Goal: Task Accomplishment & Management: Manage account settings

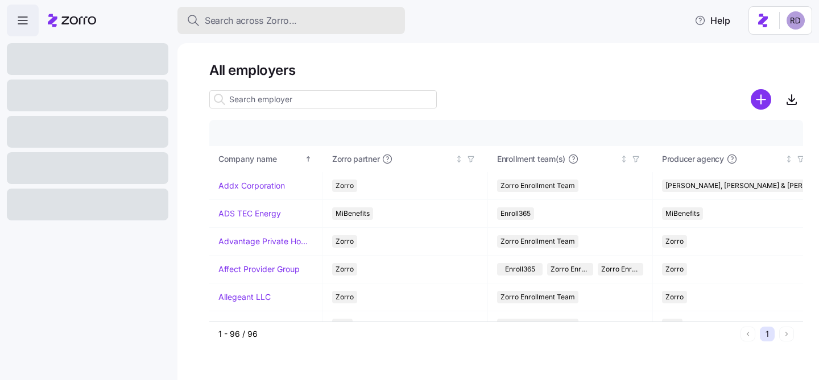
click at [247, 7] on button "Search across Zorro..." at bounding box center [290, 20] width 227 height 27
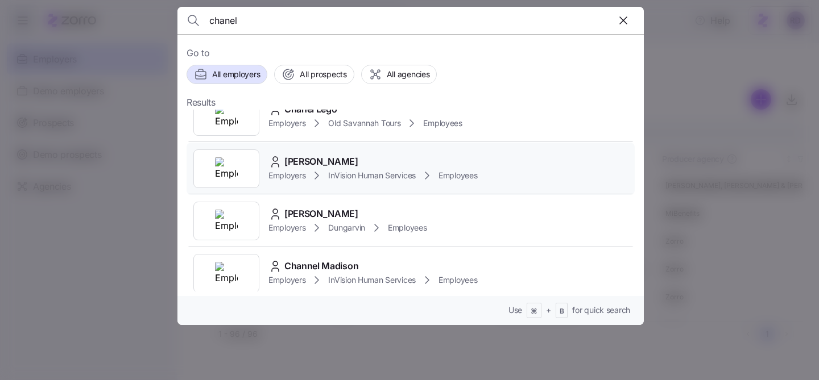
scroll to position [24, 0]
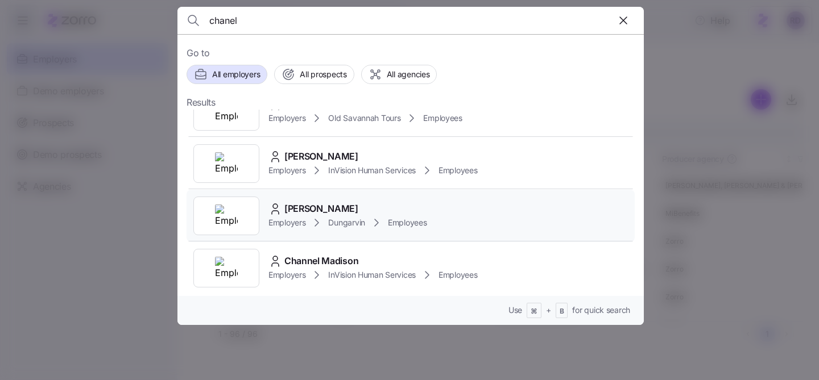
type input "chanel"
click at [422, 209] on div "[PERSON_NAME]" at bounding box center [347, 209] width 158 height 14
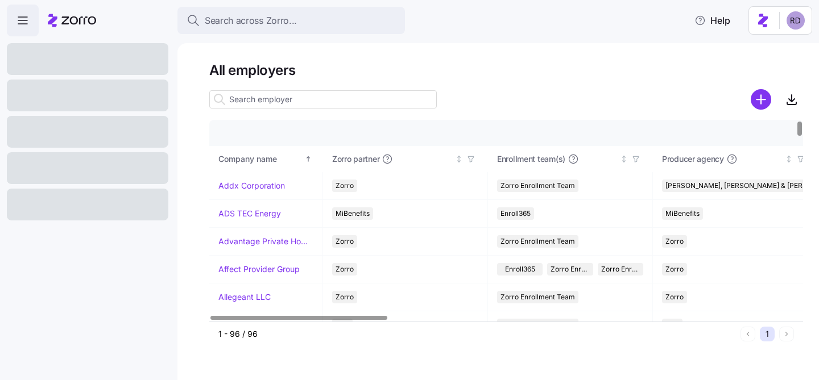
click at [281, 102] on input at bounding box center [322, 99] width 227 height 18
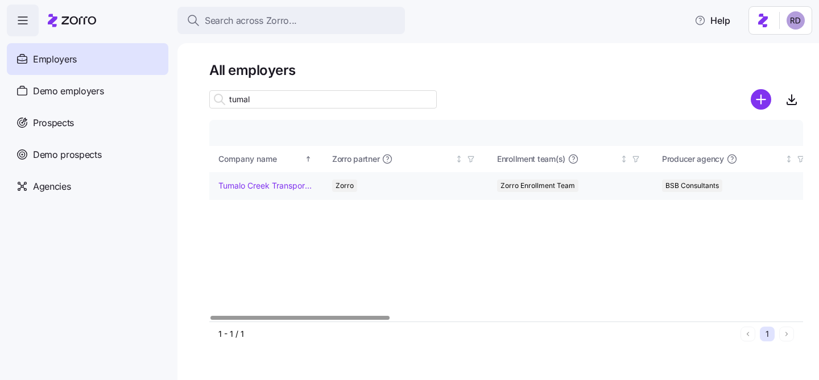
type input "tumal"
click at [281, 180] on link "Tumalo Creek Transportation" at bounding box center [265, 185] width 95 height 11
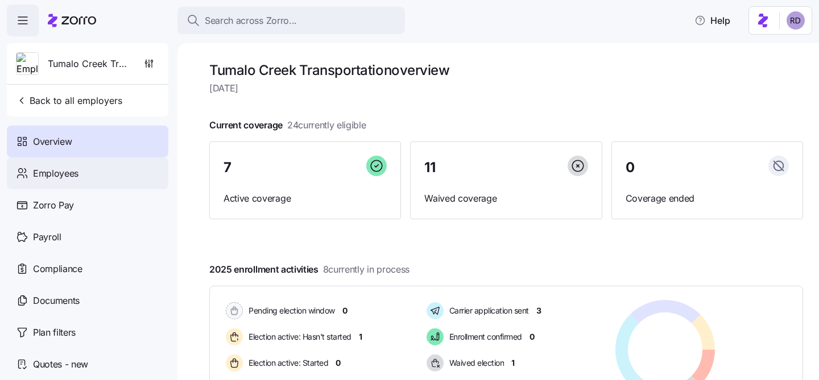
click at [76, 176] on span "Employees" at bounding box center [55, 174] width 45 height 14
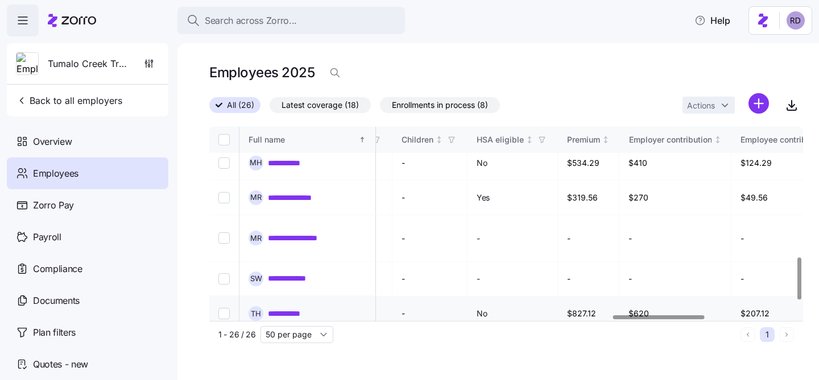
scroll to position [595, 2611]
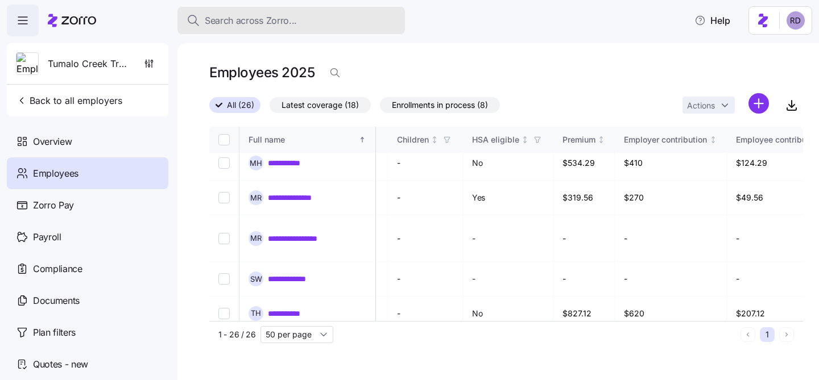
click at [280, 26] on span "Search across Zorro..." at bounding box center [251, 21] width 92 height 14
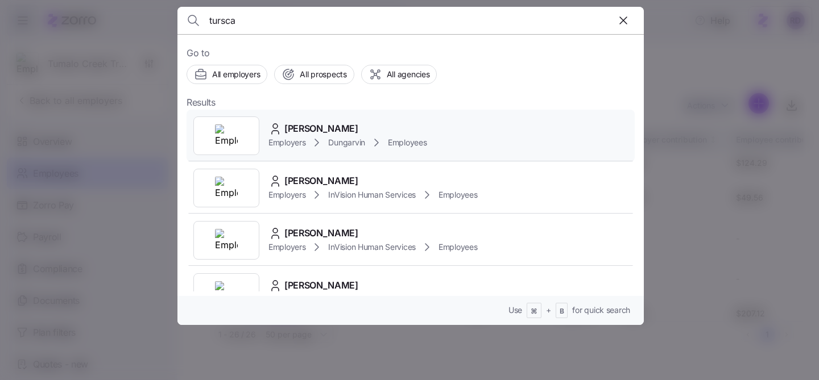
type input "tursca"
click at [442, 131] on div "[PERSON_NAME] Employers Dungarvin Employees" at bounding box center [410, 136] width 448 height 52
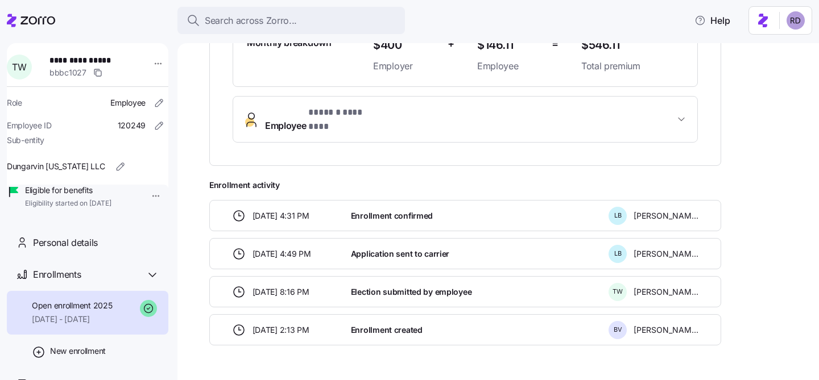
scroll to position [352, 0]
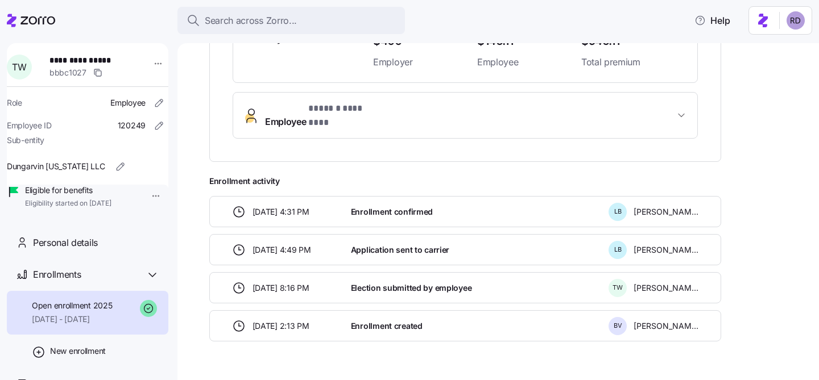
click at [303, 37] on main "**********" at bounding box center [409, 187] width 819 height 374
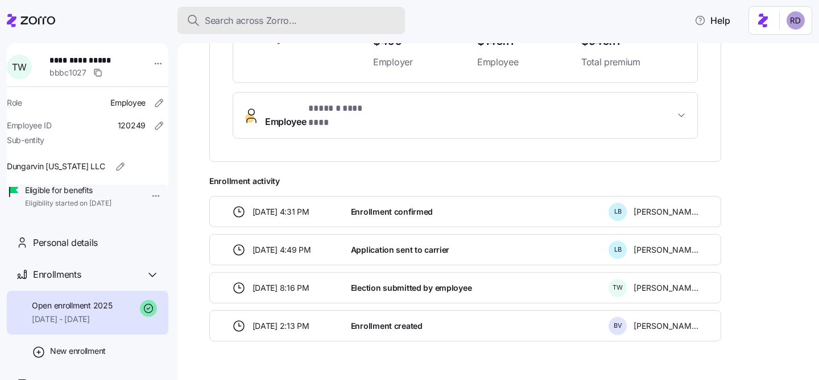
click at [297, 21] on div "Search across Zorro..." at bounding box center [290, 21] width 209 height 14
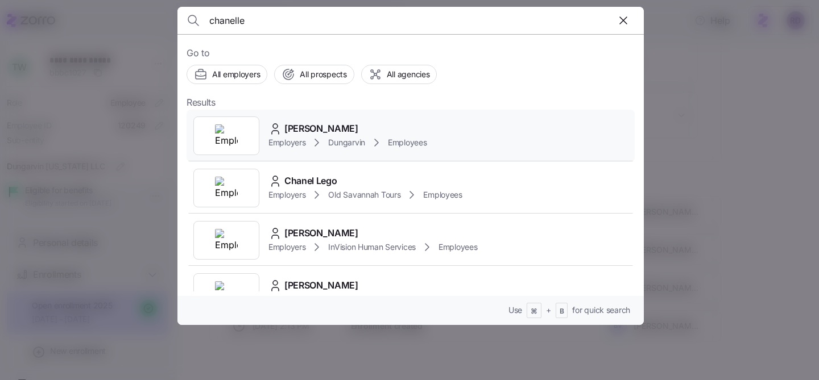
type input "chanelle"
click at [382, 128] on div "[PERSON_NAME]" at bounding box center [347, 129] width 158 height 14
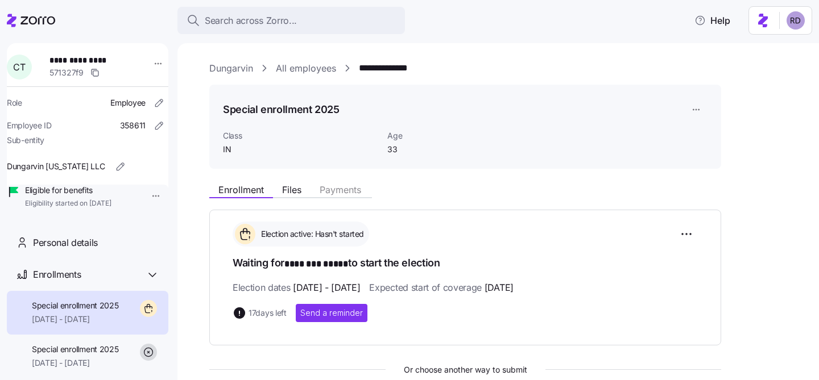
click at [40, 35] on div at bounding box center [31, 21] width 48 height 32
click at [40, 32] on div at bounding box center [31, 21] width 48 height 32
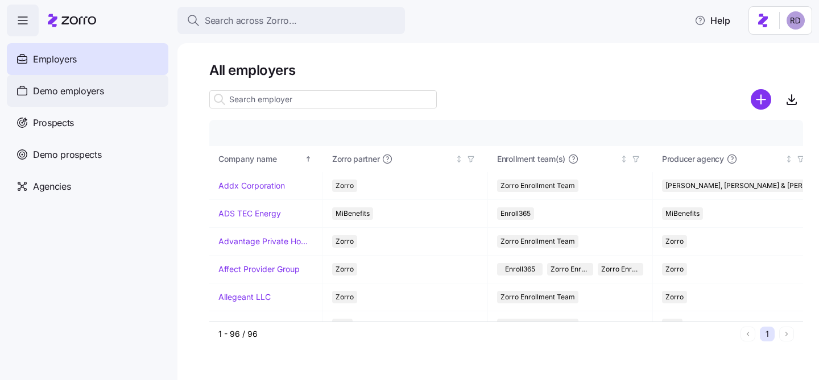
click at [128, 103] on div "Demo employers" at bounding box center [87, 91] width 161 height 32
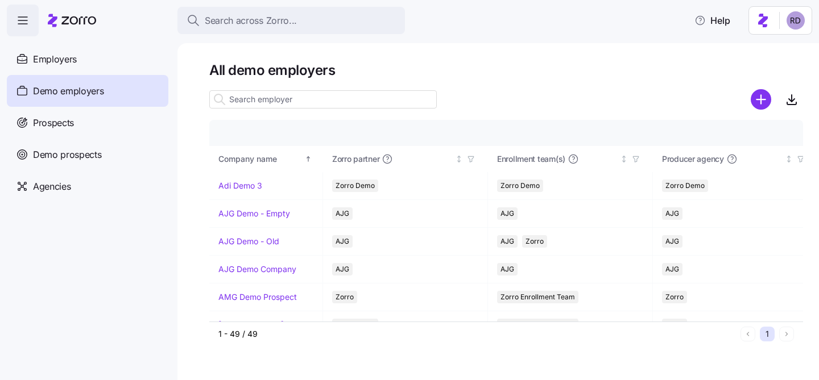
click at [287, 105] on input at bounding box center [322, 99] width 227 height 18
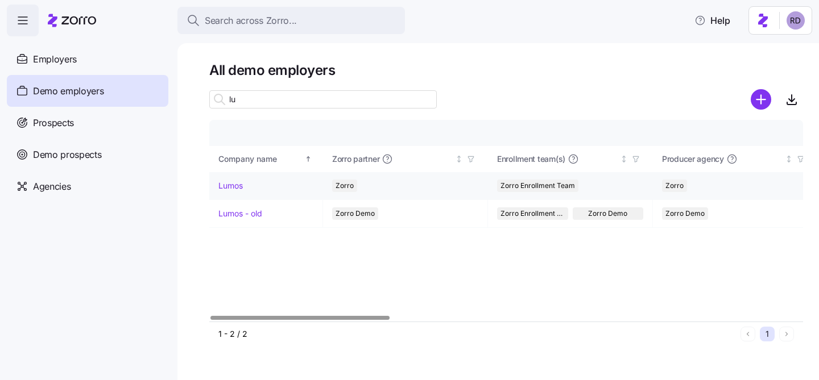
type input "lu"
click at [233, 186] on link "Lumos" at bounding box center [230, 185] width 24 height 11
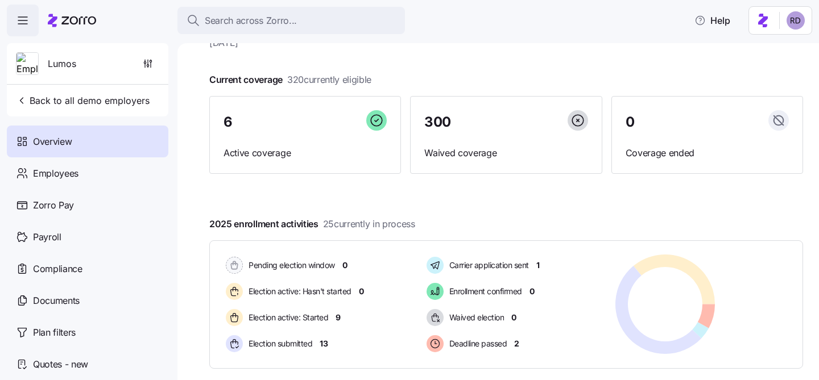
scroll to position [68, 0]
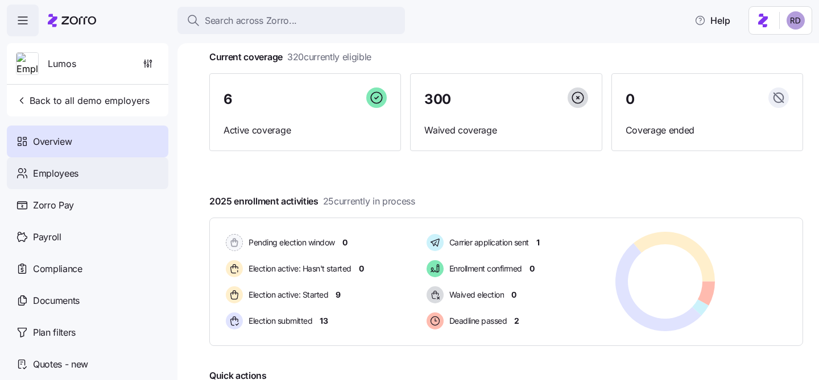
click at [83, 179] on div "Employees" at bounding box center [87, 173] width 161 height 32
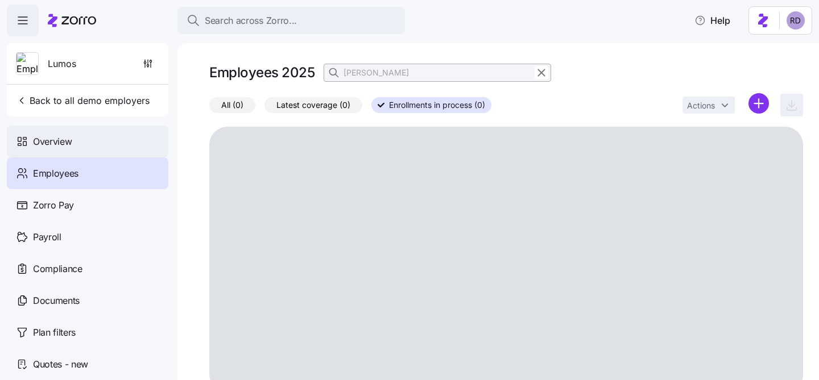
click at [72, 132] on div "Overview" at bounding box center [87, 142] width 161 height 32
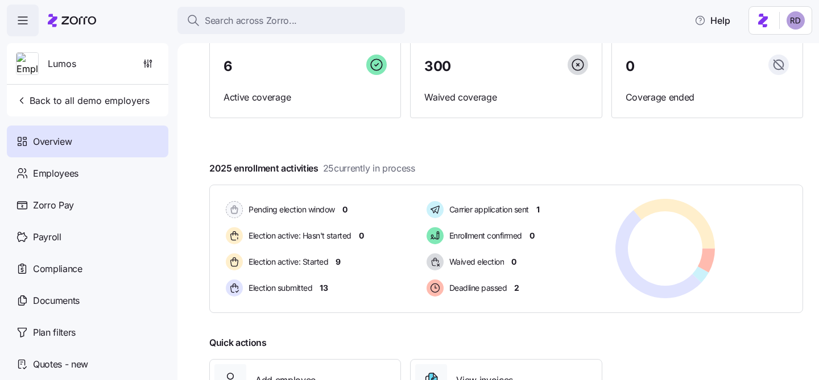
scroll to position [146, 0]
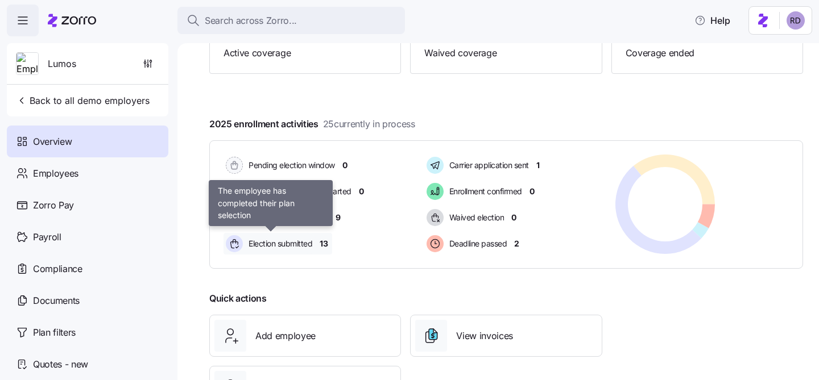
click at [307, 244] on span "Election submitted" at bounding box center [278, 243] width 67 height 11
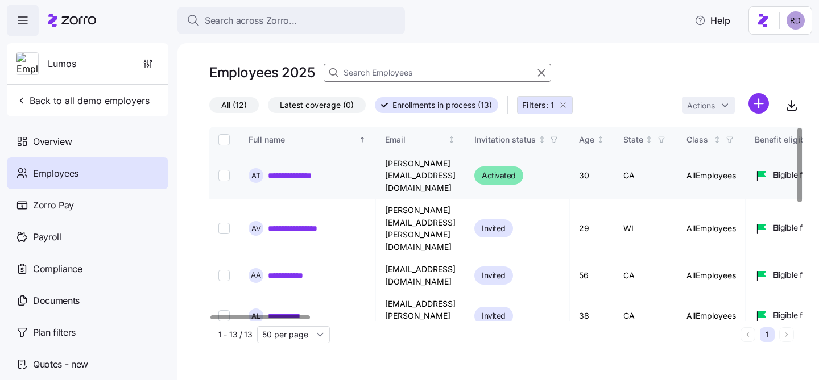
click at [221, 170] on input "Select record 1" at bounding box center [223, 175] width 11 height 11
checkbox input "true"
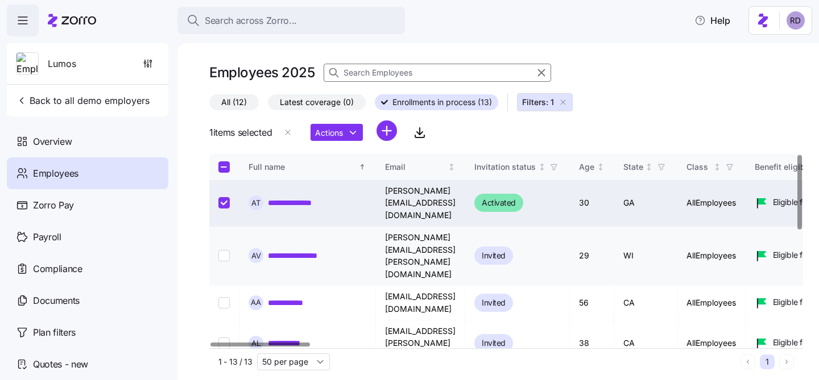
click at [223, 250] on input "Select record 2" at bounding box center [223, 255] width 11 height 11
checkbox input "true"
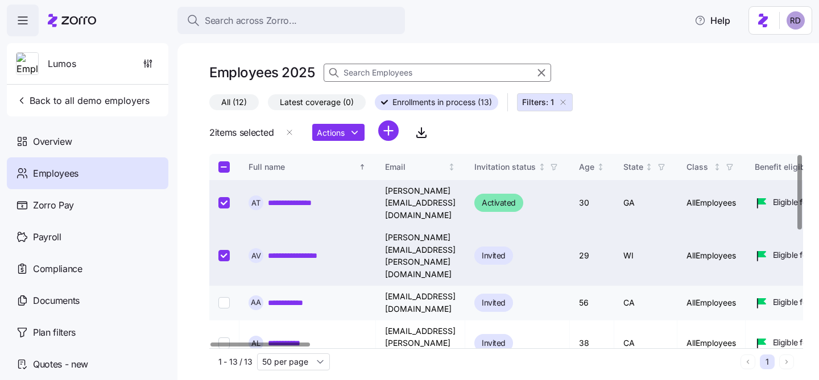
click at [225, 297] on input "Select record 3" at bounding box center [223, 302] width 11 height 11
checkbox input "true"
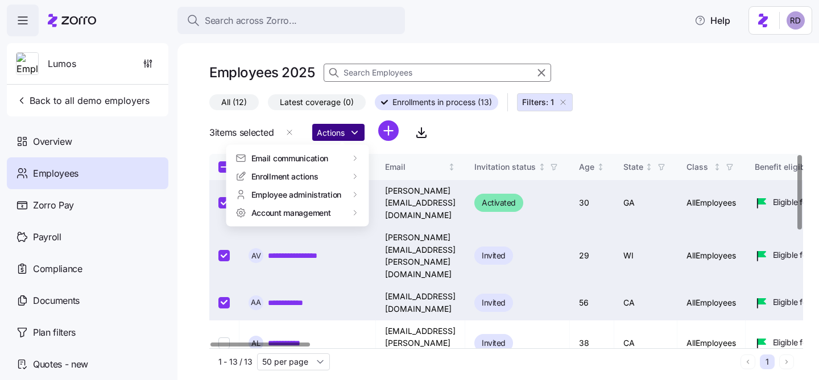
click at [354, 138] on html "**********" at bounding box center [409, 187] width 819 height 374
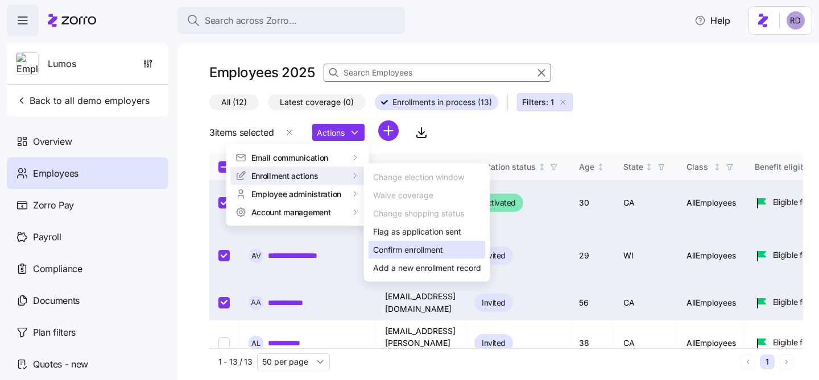
click at [422, 248] on div "Confirm enrollment" at bounding box center [408, 250] width 70 height 13
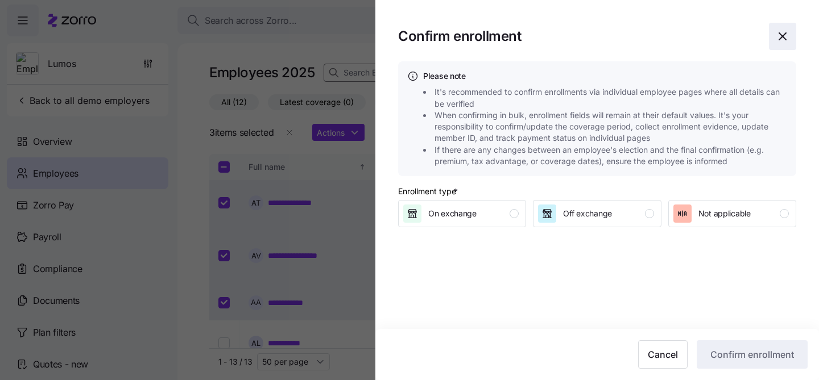
click at [786, 39] on icon "button" at bounding box center [783, 37] width 14 height 14
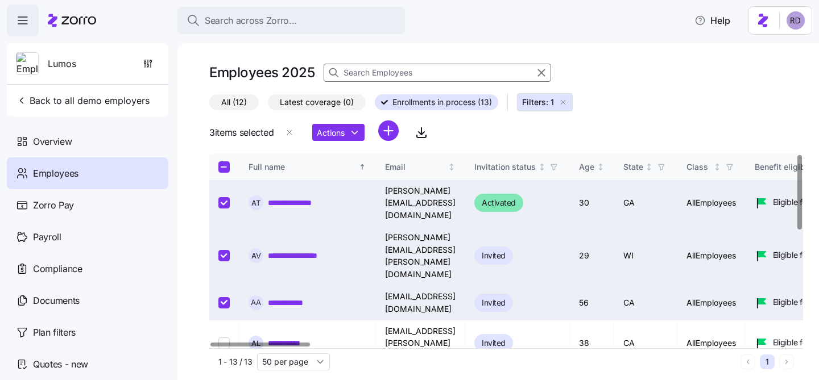
click at [220, 197] on input "Select record 1" at bounding box center [223, 202] width 11 height 11
checkbox input "false"
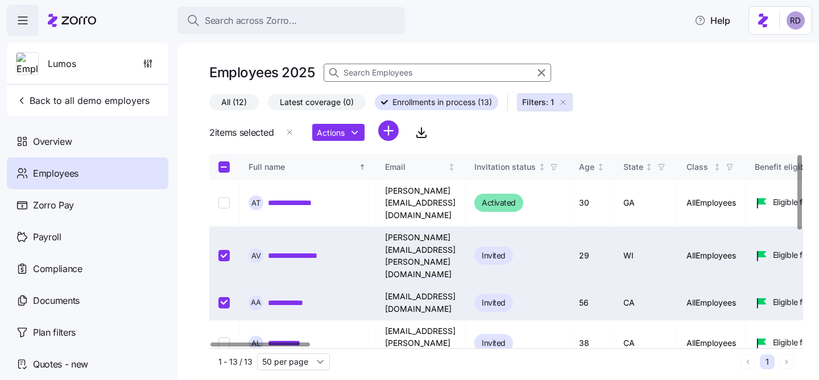
click at [220, 243] on td at bounding box center [224, 256] width 30 height 59
click at [220, 250] on input "Select record 2" at bounding box center [223, 255] width 11 height 11
checkbox input "false"
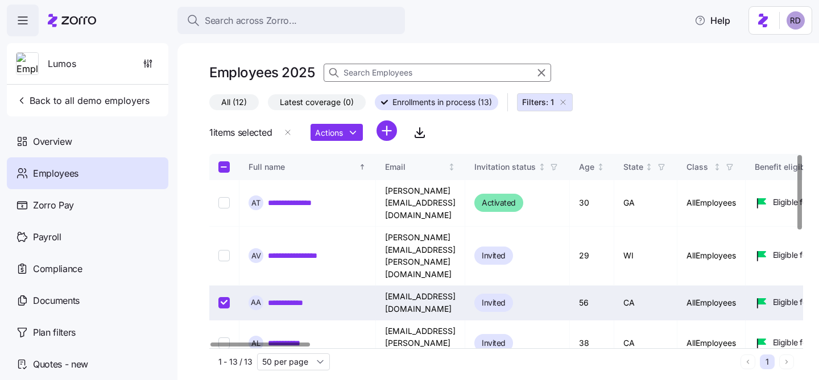
click at [226, 297] on input "Select record 3" at bounding box center [223, 302] width 11 height 11
checkbox input "false"
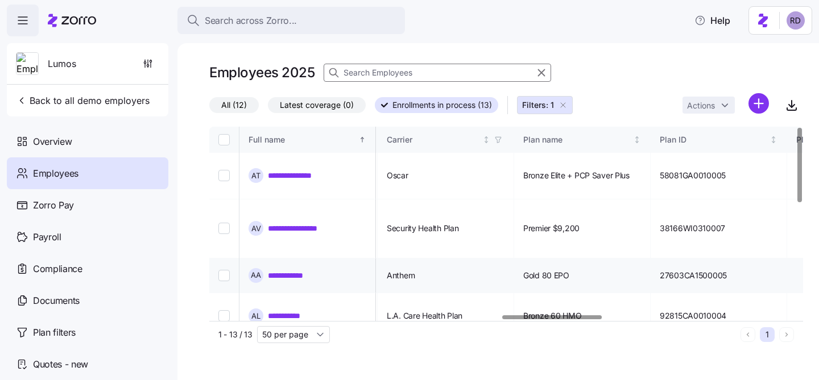
scroll to position [0, 1913]
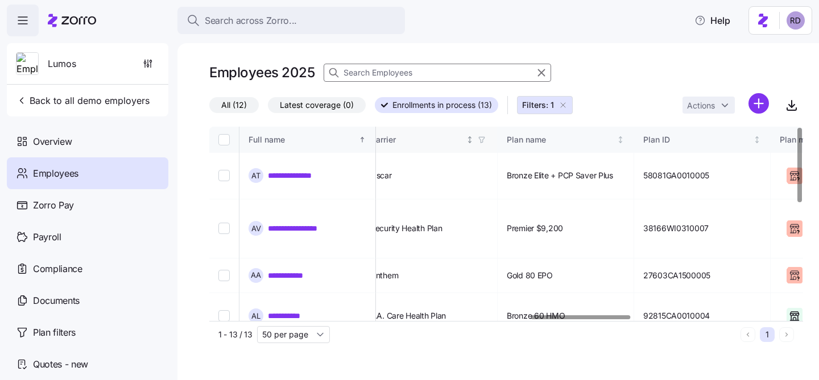
click at [471, 138] on icon "Not sorted" at bounding box center [469, 137] width 3 height 1
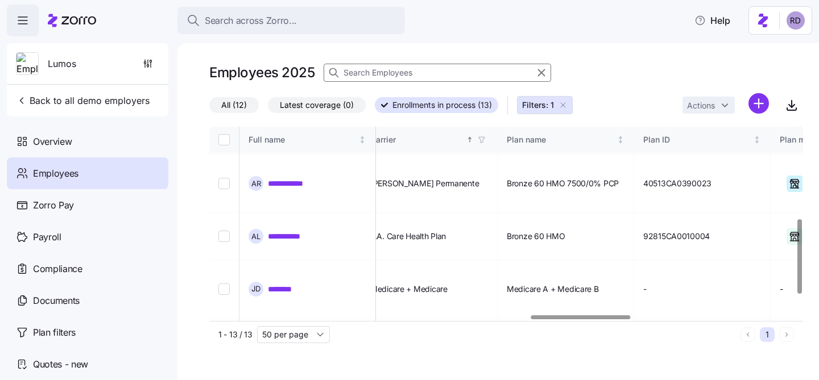
scroll to position [290, 1913]
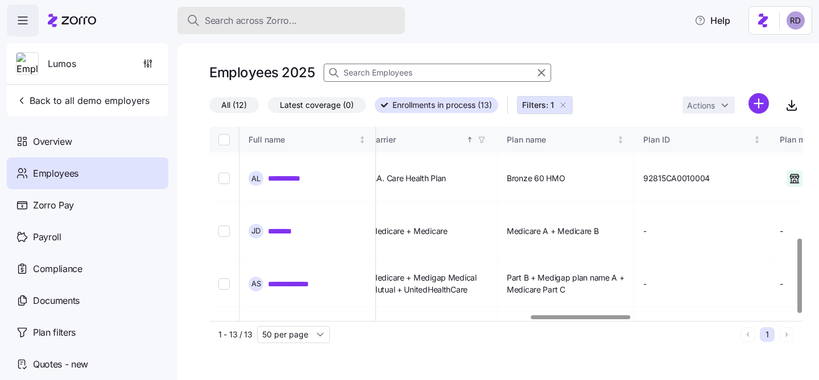
click at [231, 28] on button "Search across Zorro..." at bounding box center [290, 20] width 227 height 27
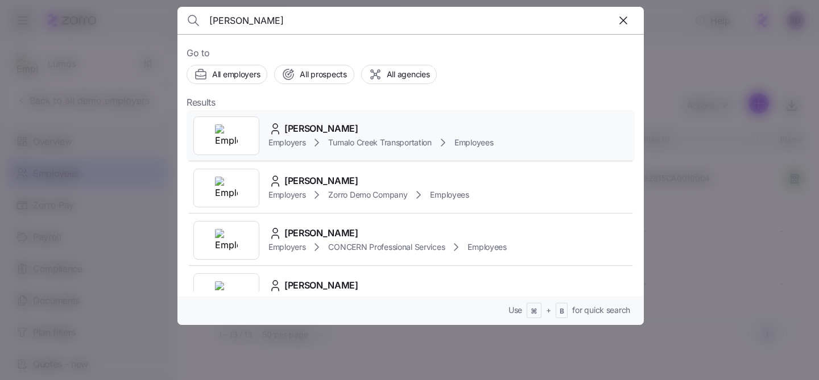
type input "[PERSON_NAME]"
click at [382, 134] on div "[PERSON_NAME]" at bounding box center [380, 129] width 225 height 14
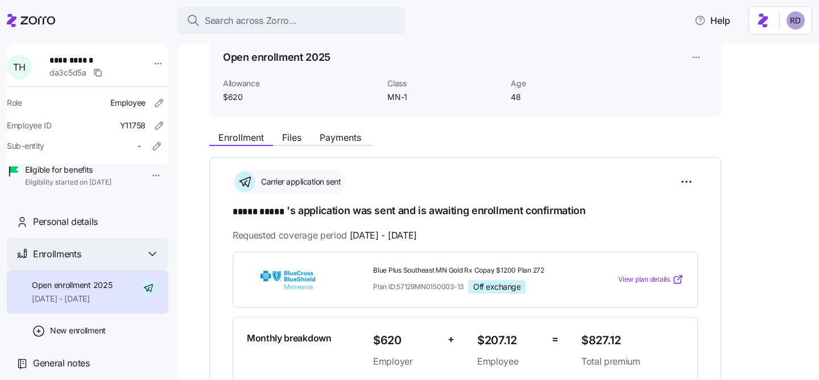
scroll to position [9, 0]
